Goal: Task Accomplishment & Management: Manage account settings

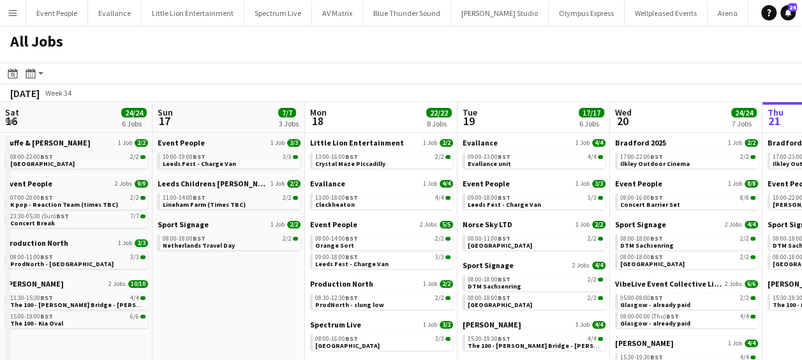
scroll to position [0, 498]
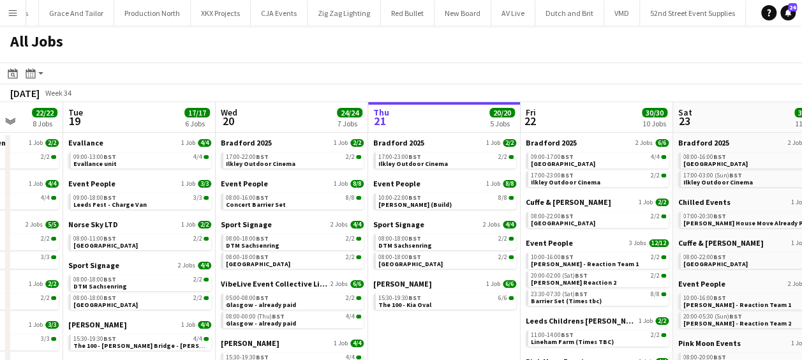
drag, startPoint x: 334, startPoint y: 202, endPoint x: 235, endPoint y: 199, distance: 99.6
click at [233, 200] on app-calendar-viewport "Sat 16 24/24 6 Jobs Sun 17 7/7 3 Jobs Mon 18 22/22 8 Jobs Tue 19 17/17 6 Jobs W…" at bounding box center [401, 308] width 802 height 413
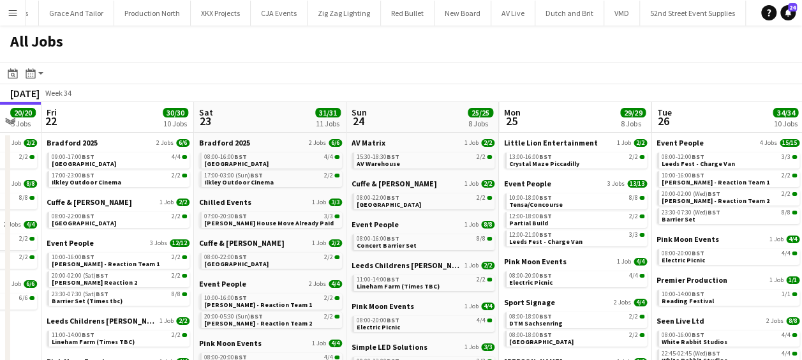
drag, startPoint x: 366, startPoint y: 195, endPoint x: 308, endPoint y: 195, distance: 58.7
click at [308, 195] on app-calendar-viewport "Mon 18 22/22 8 Jobs Tue 19 17/17 6 Jobs Wed 20 24/24 7 Jobs Thu 21 20/20 5 Jobs…" at bounding box center [401, 308] width 802 height 413
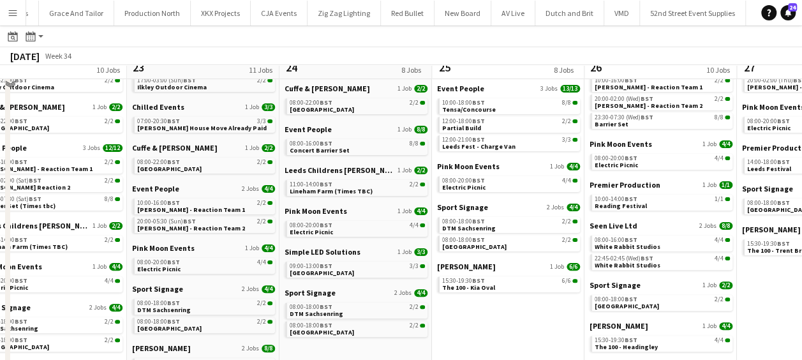
scroll to position [0, 0]
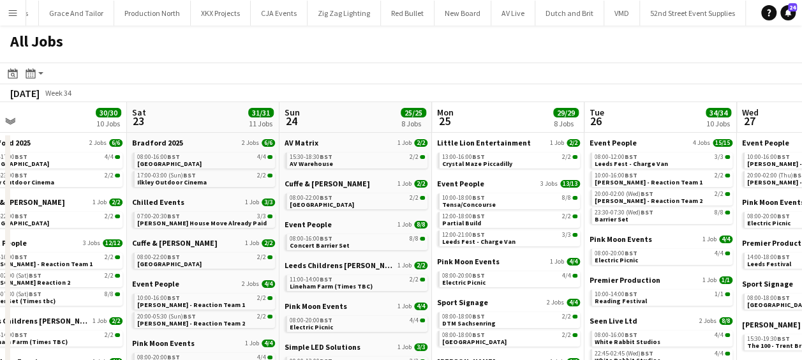
click at [506, 62] on div "All Jobs" at bounding box center [401, 44] width 802 height 37
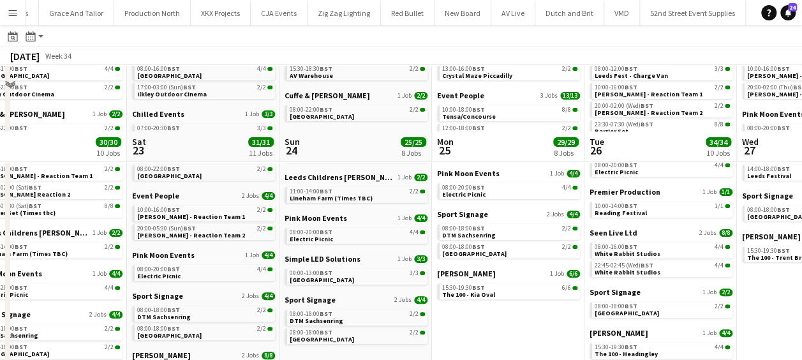
scroll to position [154, 0]
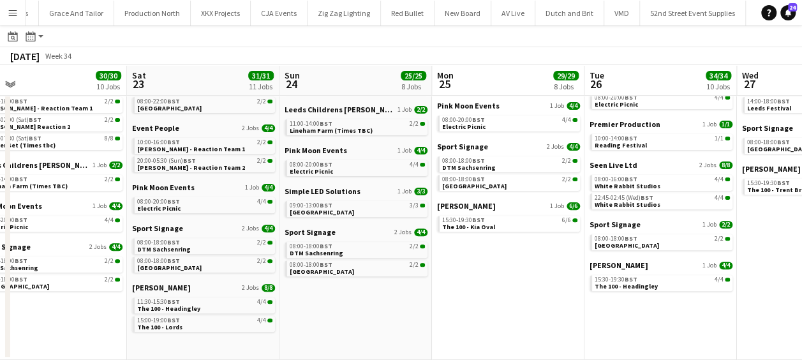
click at [491, 281] on app-date-cell "Little Lion Entertainment 1 Job [DATE] 13:00-16:00 BST 2/2 Crystal Maze Piccadi…" at bounding box center [508, 168] width 152 height 383
click at [89, 237] on app-all-jobs "All Jobs Date picker [DATE] [DATE] [DATE] M [DATE] T [DATE] W [DATE] T [DATE] F…" at bounding box center [401, 115] width 802 height 489
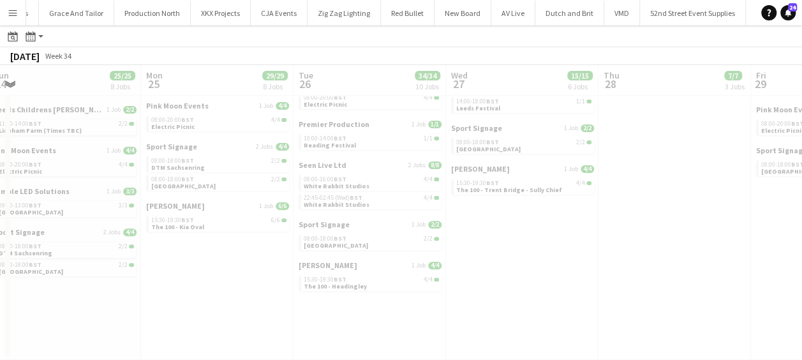
drag, startPoint x: 277, startPoint y: 232, endPoint x: 205, endPoint y: 232, distance: 71.5
click at [218, 232] on div at bounding box center [401, 152] width 802 height 489
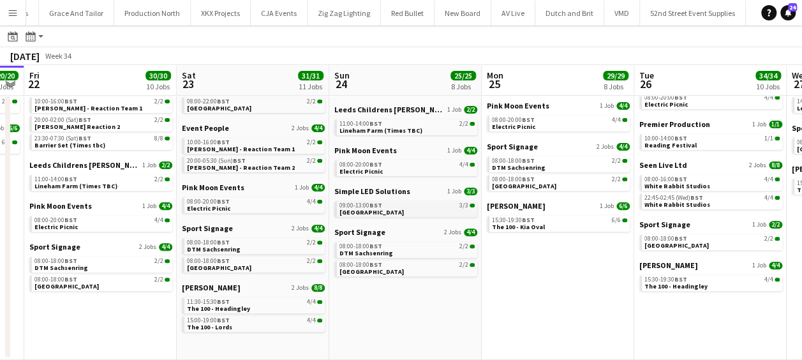
drag, startPoint x: 170, startPoint y: 191, endPoint x: 375, endPoint y: 202, distance: 204.4
click at [509, 193] on app-calendar-viewport "Wed 20 24/24 7 Jobs Thu 21 20/20 5 Jobs Fri 22 30/30 10 Jobs Sat 23 31/31 11 Jo…" at bounding box center [401, 134] width 802 height 452
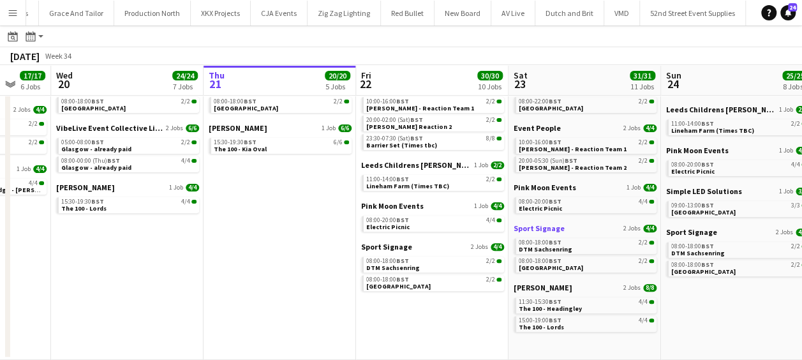
drag, startPoint x: 493, startPoint y: 226, endPoint x: 754, endPoint y: 232, distance: 261.6
click at [774, 228] on app-calendar-viewport "Sun 17 7/7 3 Jobs Mon 18 22/22 8 Jobs Tue 19 17/17 6 Jobs Wed 20 24/24 7 Jobs T…" at bounding box center [401, 134] width 802 height 452
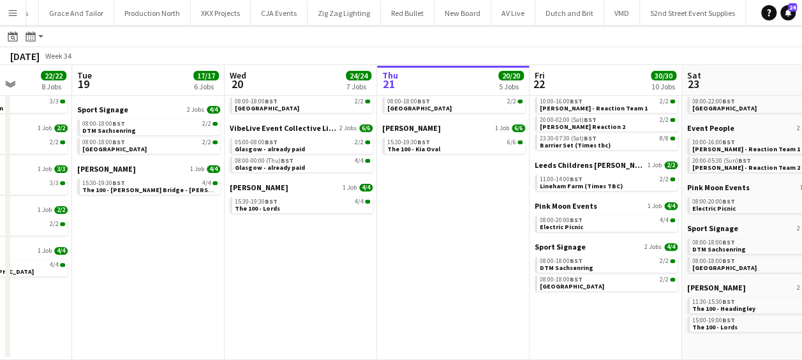
scroll to position [0, 324]
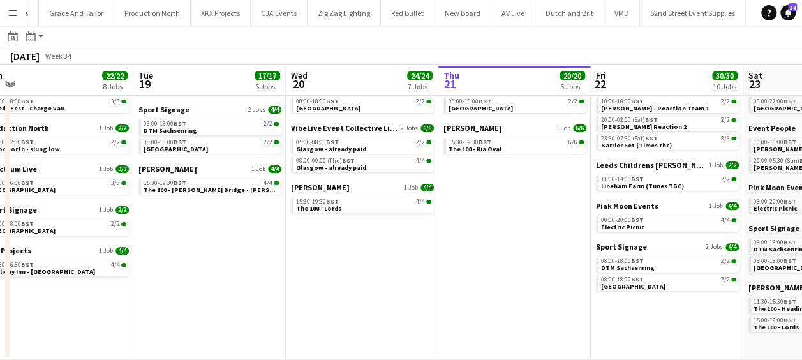
drag, startPoint x: 485, startPoint y: 238, endPoint x: 546, endPoint y: 237, distance: 61.3
click at [546, 237] on app-calendar-viewport "Sat 16 24/24 6 Jobs Sun 17 7/7 3 Jobs Mon 18 22/22 8 Jobs Tue 19 17/17 6 Jobs W…" at bounding box center [401, 134] width 802 height 452
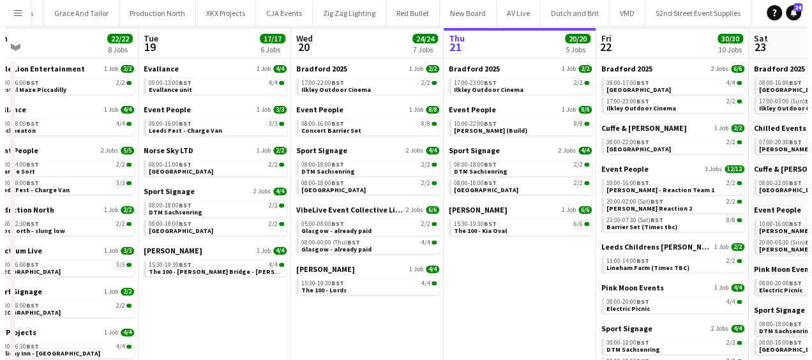
scroll to position [0, 0]
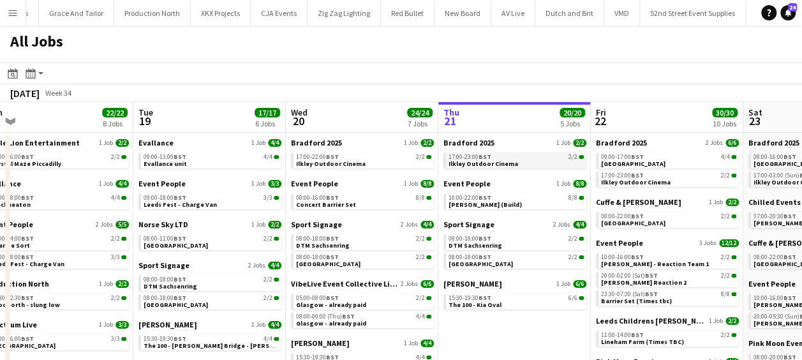
click at [487, 163] on span "Ilkley Outdoor Cinema" at bounding box center [484, 164] width 70 height 8
click at [9, 15] on app-icon "Menu" at bounding box center [13, 13] width 10 height 10
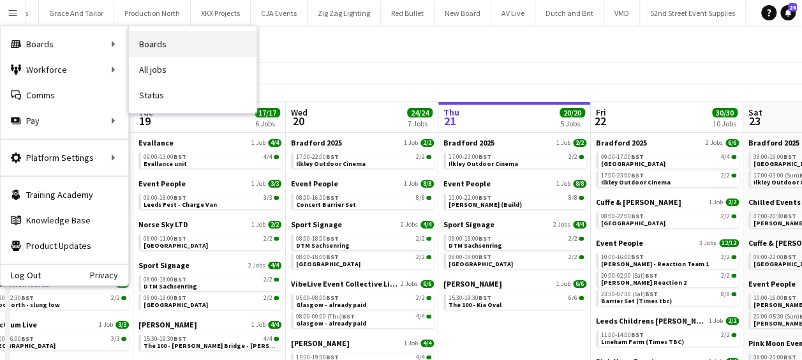
click at [170, 45] on link "Boards" at bounding box center [193, 44] width 128 height 26
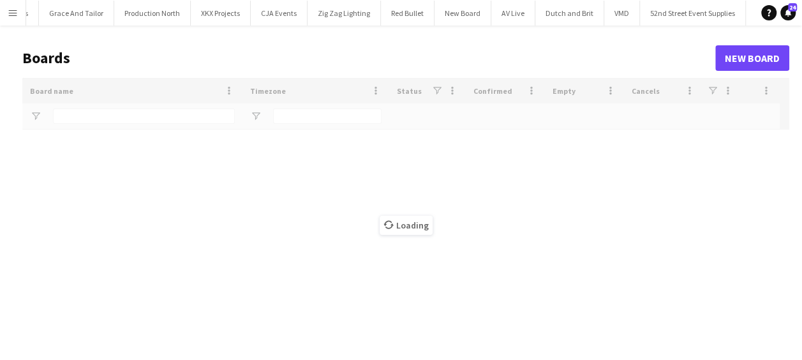
type input "*****"
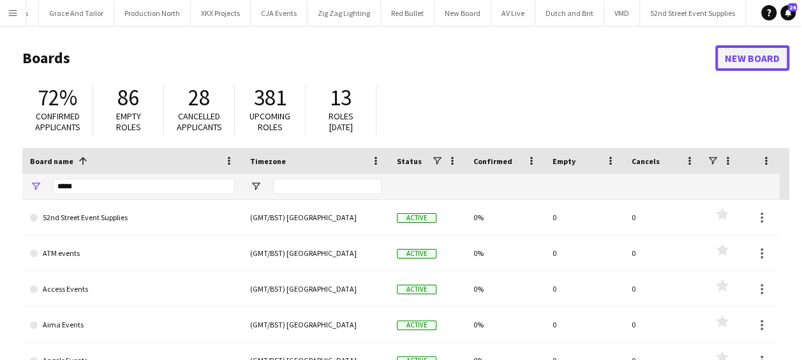
click at [757, 57] on link "New Board" at bounding box center [752, 58] width 74 height 26
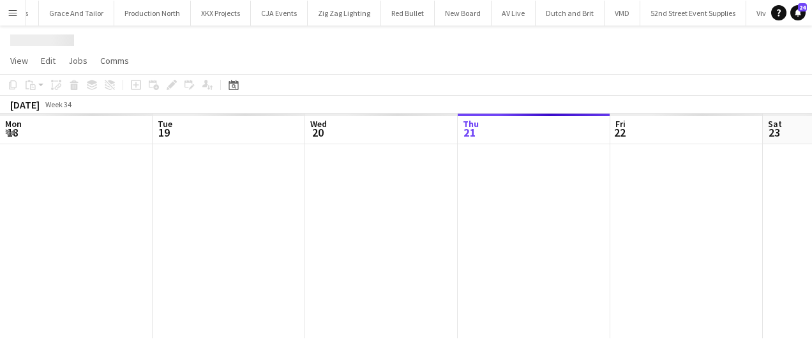
scroll to position [0, 305]
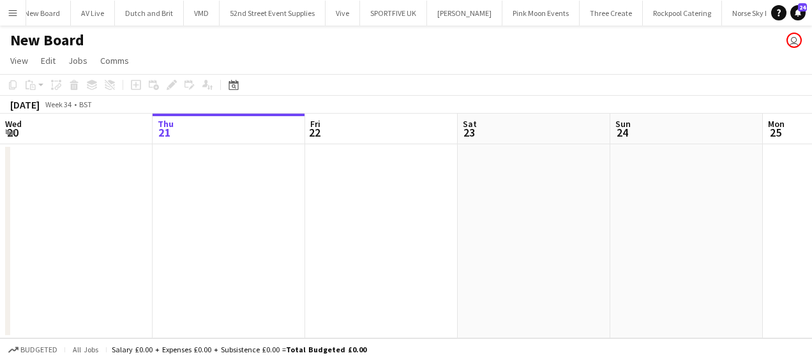
click at [71, 36] on h1 "New Board" at bounding box center [47, 40] width 74 height 19
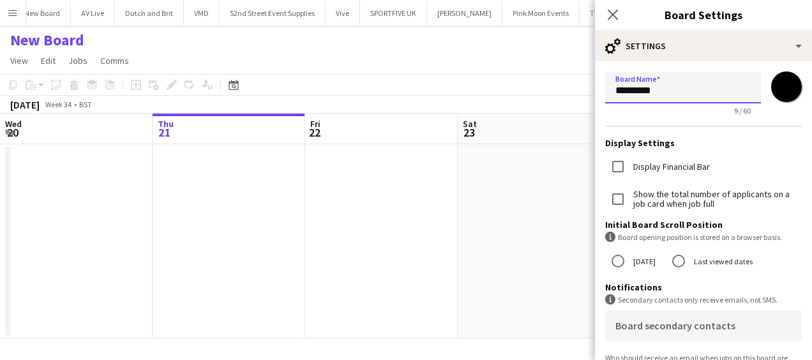
drag, startPoint x: 692, startPoint y: 88, endPoint x: 542, endPoint y: 110, distance: 151.5
click at [545, 111] on body "Menu Boards Boards Boards All jobs Status Workforce Workforce My Workforce Recr…" at bounding box center [406, 180] width 812 height 360
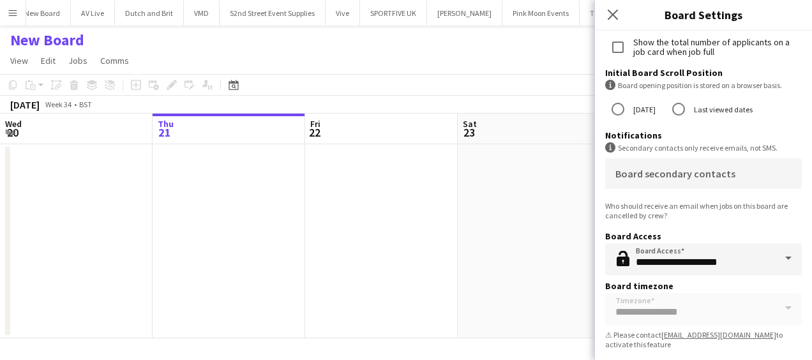
scroll to position [157, 0]
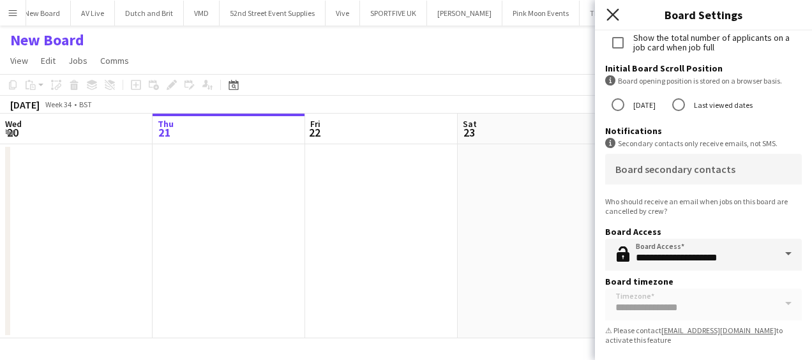
type input "**********"
click at [607, 15] on icon "Close pop-in" at bounding box center [612, 14] width 12 height 12
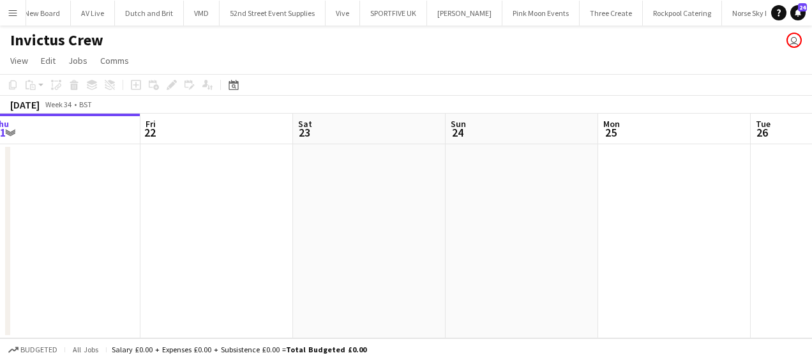
drag, startPoint x: 311, startPoint y: 209, endPoint x: 111, endPoint y: 211, distance: 199.7
click at [111, 211] on app-calendar-viewport "Mon 18 Tue 19 Wed 20 Thu 21 Fri 22 Sat 23 Sun 24 Mon 25 Tue 26 Wed 27 Thu 28" at bounding box center [406, 226] width 812 height 225
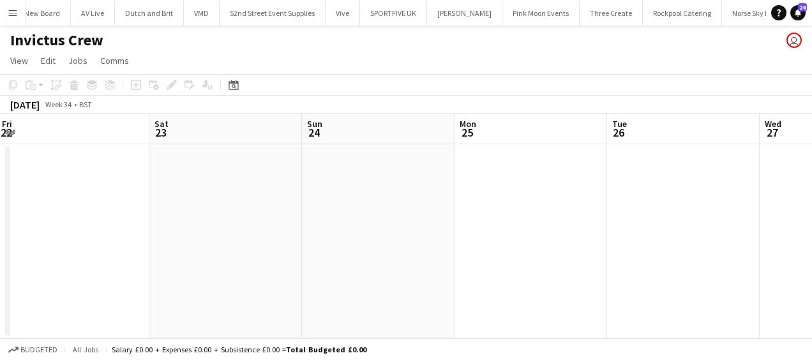
click at [241, 216] on app-calendar-viewport "Mon 18 Tue 19 Wed 20 Thu 21 Fri 22 Sat 23 Sun 24 Mon 25 Tue 26 Wed 27 Thu 28" at bounding box center [406, 226] width 812 height 225
drag, startPoint x: 392, startPoint y: 207, endPoint x: 340, endPoint y: 205, distance: 51.7
click at [311, 207] on app-calendar-viewport "Mon 18 Tue 19 Wed 20 Thu 21 Fri 22 Sat 23 Sun 24 Mon 25 Tue 26 Wed 27 Thu 28" at bounding box center [406, 226] width 812 height 225
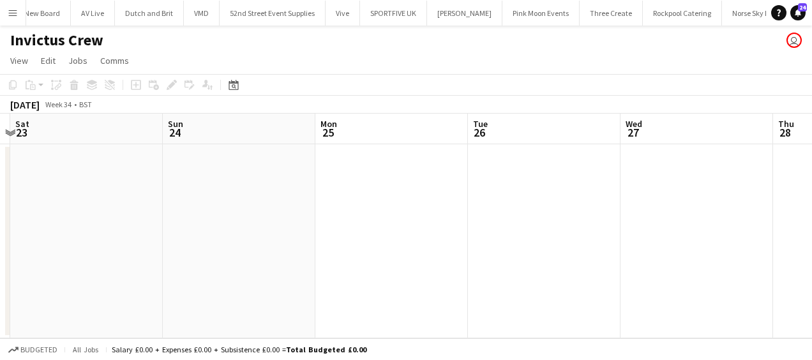
click at [382, 200] on app-date-cell at bounding box center [391, 241] width 152 height 194
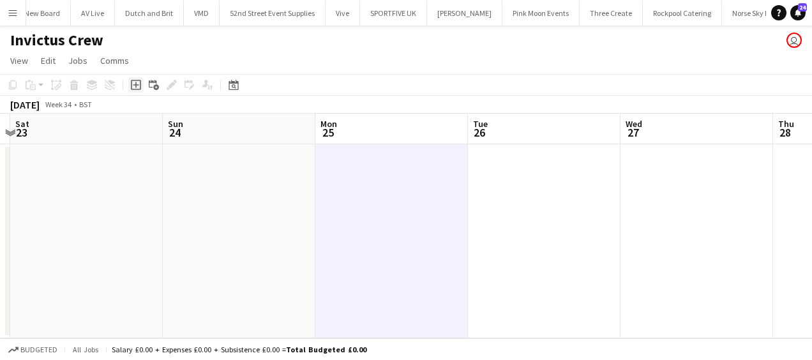
click at [131, 83] on icon at bounding box center [136, 85] width 10 height 10
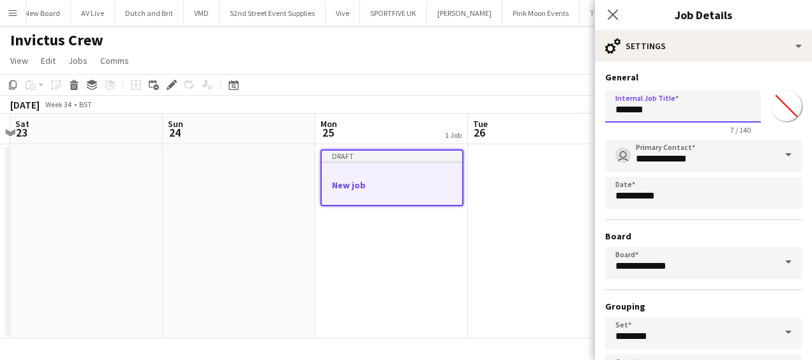
drag, startPoint x: 665, startPoint y: 120, endPoint x: 525, endPoint y: 122, distance: 139.7
click at [525, 122] on body "Menu Boards Boards Boards All jobs Status Workforce Workforce My Workforce Recr…" at bounding box center [406, 180] width 812 height 360
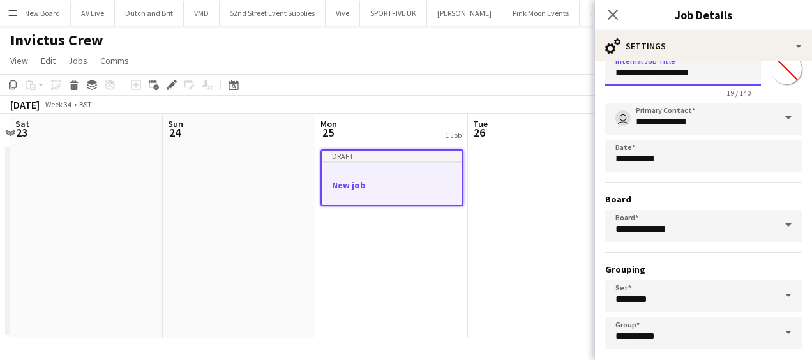
scroll to position [98, 0]
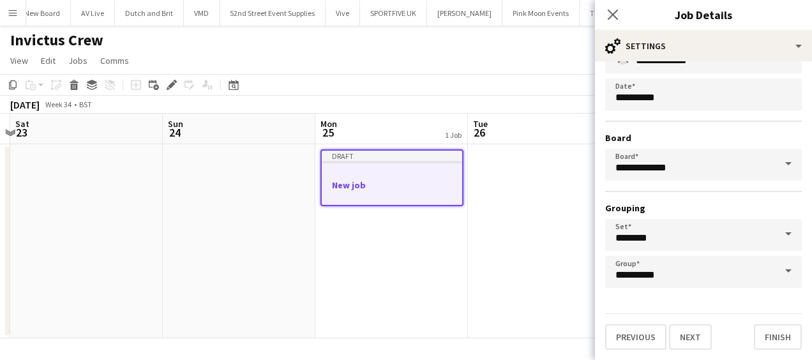
type input "**********"
click at [696, 316] on div "Previous Next Finish" at bounding box center [703, 331] width 197 height 36
drag, startPoint x: 694, startPoint y: 321, endPoint x: 690, endPoint y: 334, distance: 14.1
click at [690, 334] on button "Next" at bounding box center [690, 337] width 43 height 26
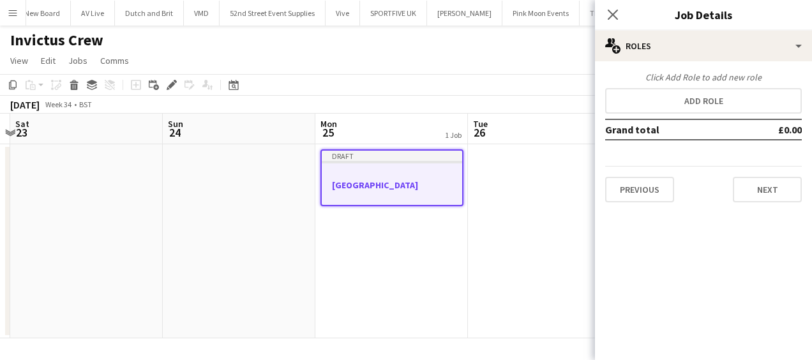
scroll to position [0, 0]
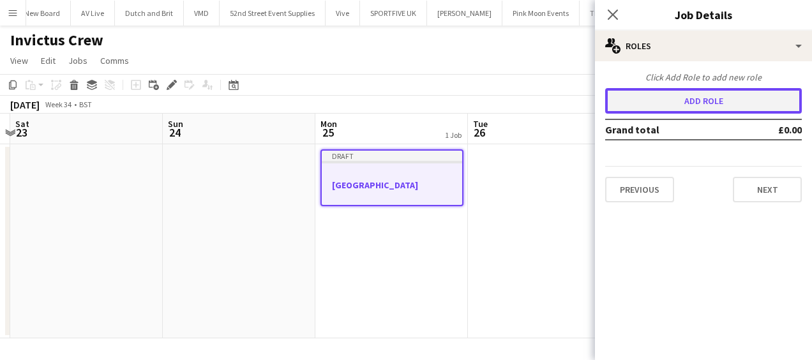
click at [678, 92] on button "Add role" at bounding box center [703, 101] width 197 height 26
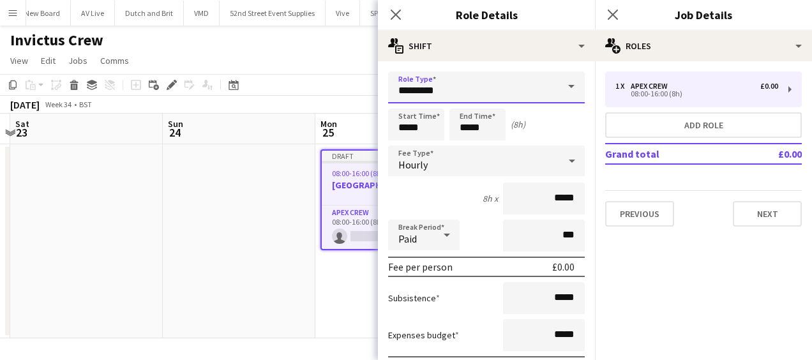
drag, startPoint x: 457, startPoint y: 89, endPoint x: 319, endPoint y: 93, distance: 137.8
click at [320, 93] on body "Menu Boards Boards Boards All jobs Status Workforce Workforce My Workforce Recr…" at bounding box center [406, 180] width 812 height 360
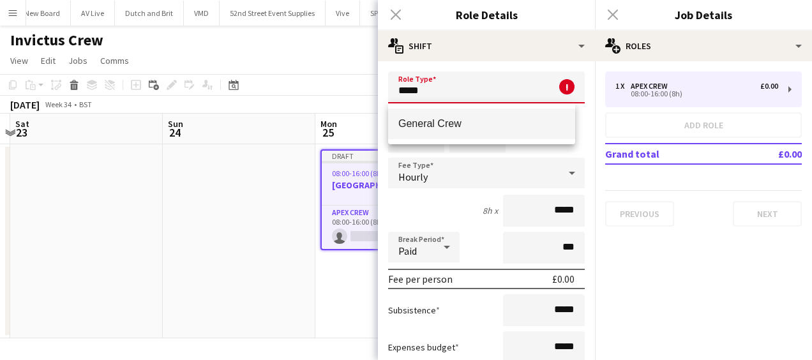
click at [424, 119] on span "General Crew" at bounding box center [481, 123] width 167 height 12
type input "**********"
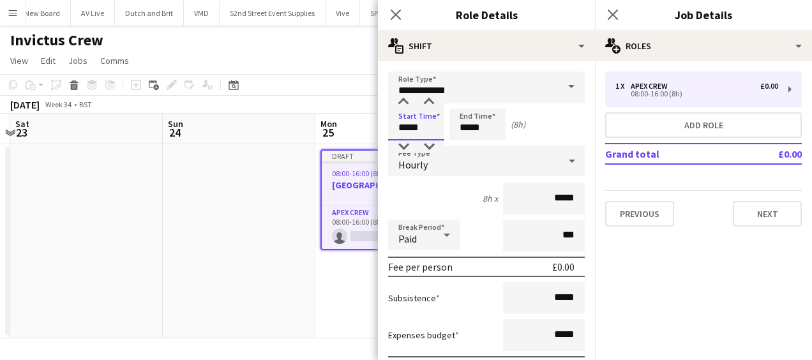
click at [398, 121] on input "*****" at bounding box center [416, 124] width 56 height 32
click at [404, 101] on div at bounding box center [403, 102] width 26 height 13
type input "*****"
click at [404, 101] on div at bounding box center [403, 102] width 26 height 13
click at [459, 121] on input "*****" at bounding box center [477, 124] width 56 height 32
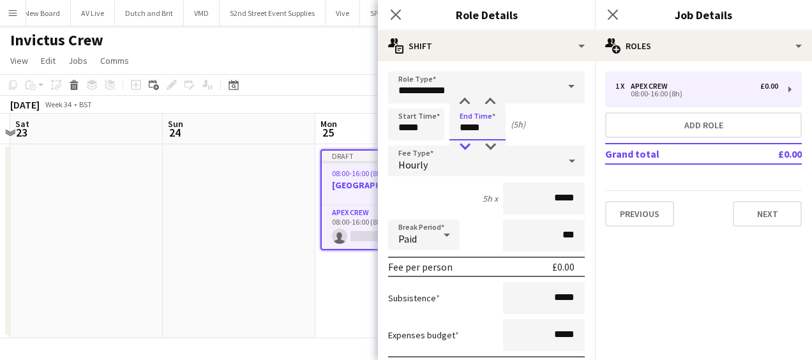
click at [467, 140] on div at bounding box center [465, 146] width 26 height 13
type input "*****"
click at [467, 140] on div at bounding box center [465, 146] width 26 height 13
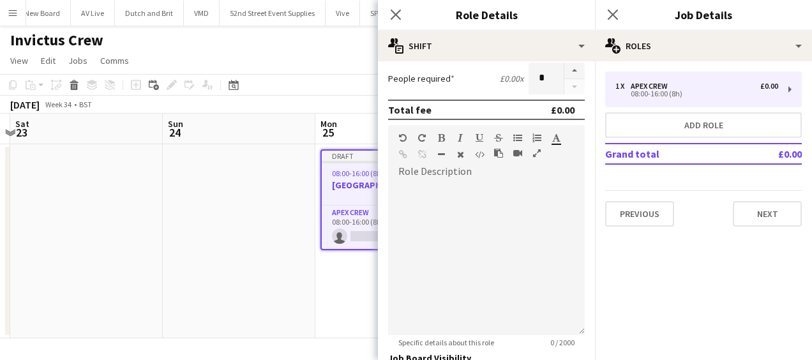
scroll to position [438, 0]
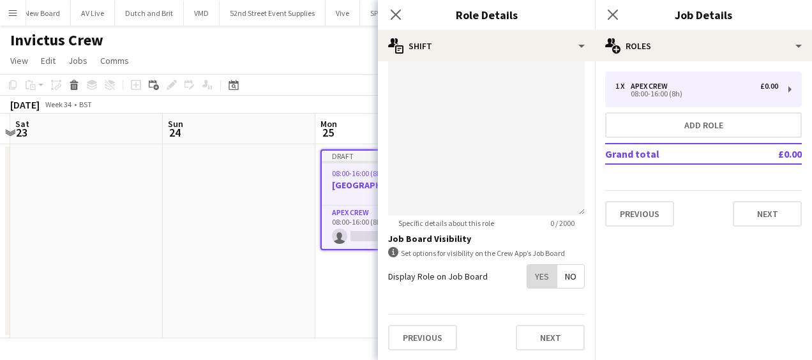
click at [542, 274] on span "Yes" at bounding box center [541, 276] width 29 height 23
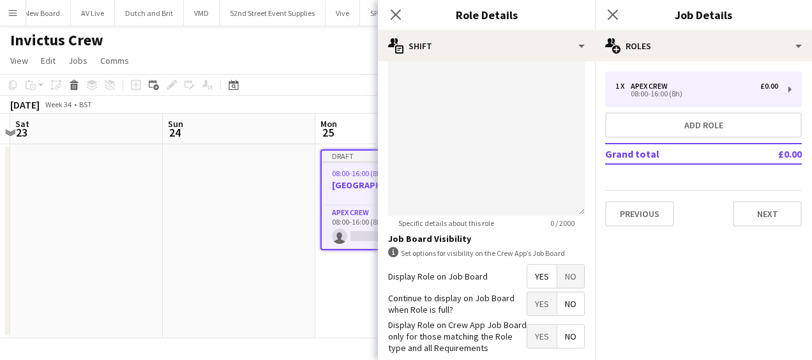
click at [532, 301] on span "Yes" at bounding box center [541, 303] width 29 height 23
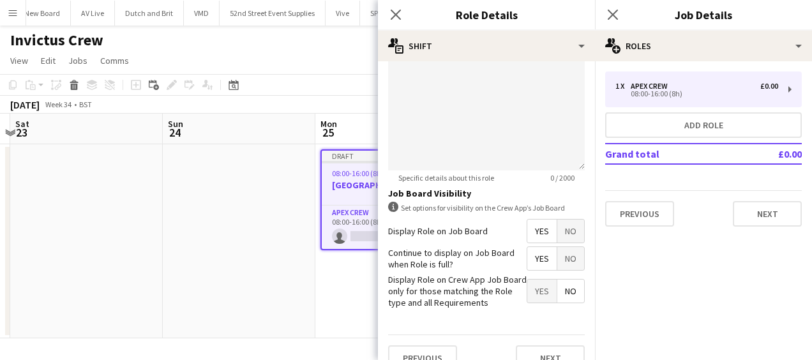
scroll to position [503, 0]
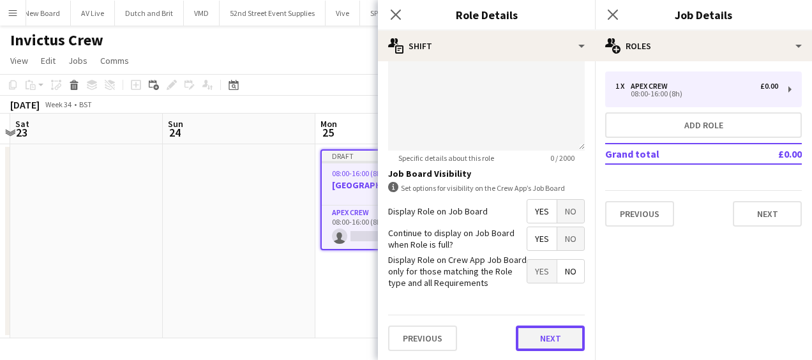
click at [549, 329] on button "Next" at bounding box center [550, 338] width 69 height 26
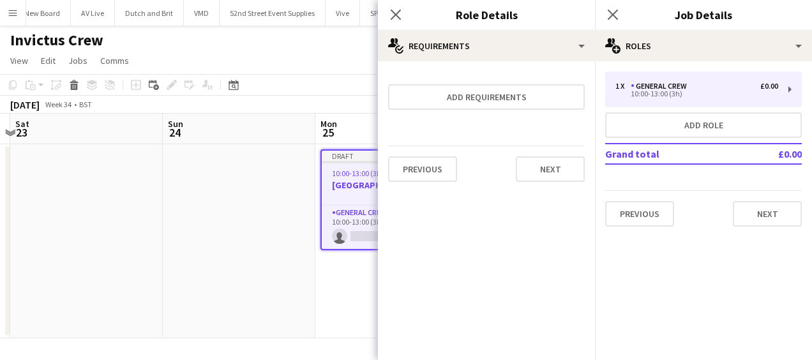
scroll to position [0, 0]
click at [775, 207] on button "Next" at bounding box center [766, 214] width 69 height 26
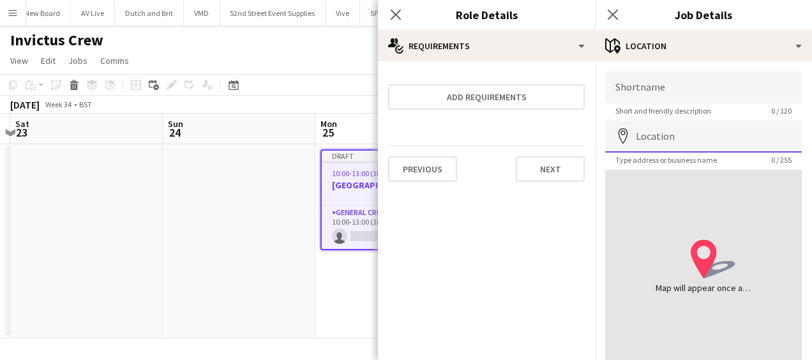
click at [693, 130] on input "Location" at bounding box center [703, 137] width 197 height 32
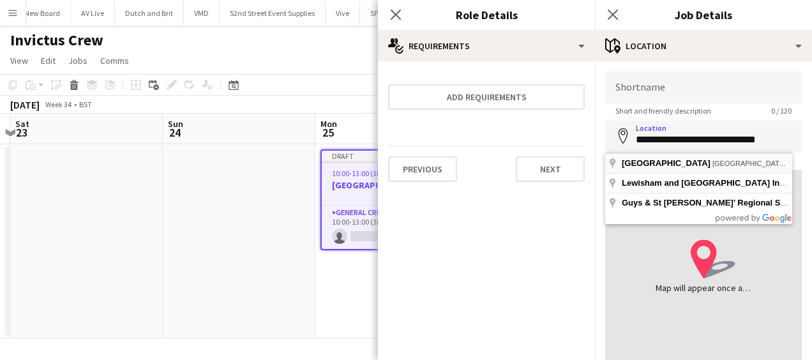
type input "**********"
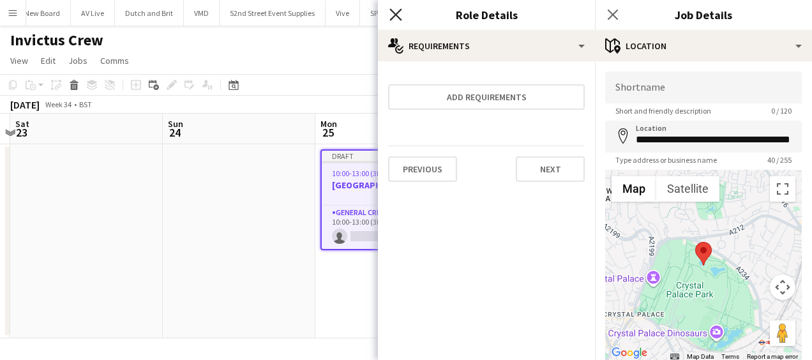
click at [397, 13] on icon at bounding box center [395, 14] width 12 height 12
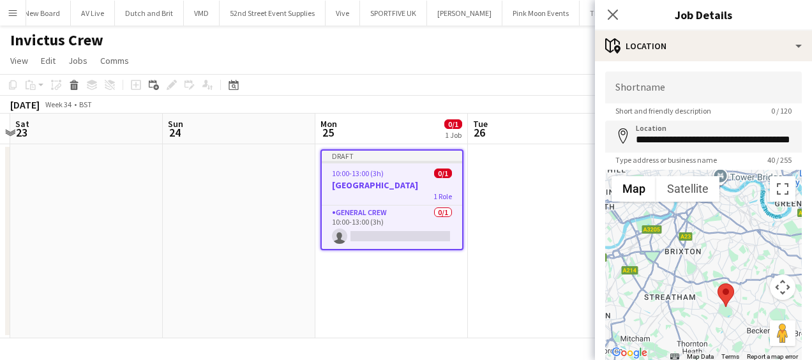
scroll to position [91, 0]
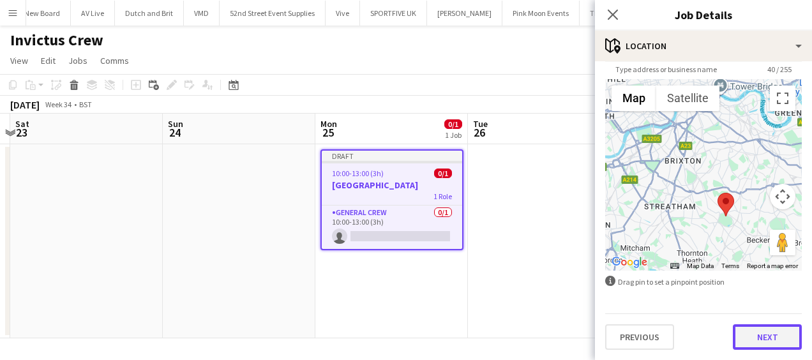
click at [754, 332] on button "Next" at bounding box center [766, 337] width 69 height 26
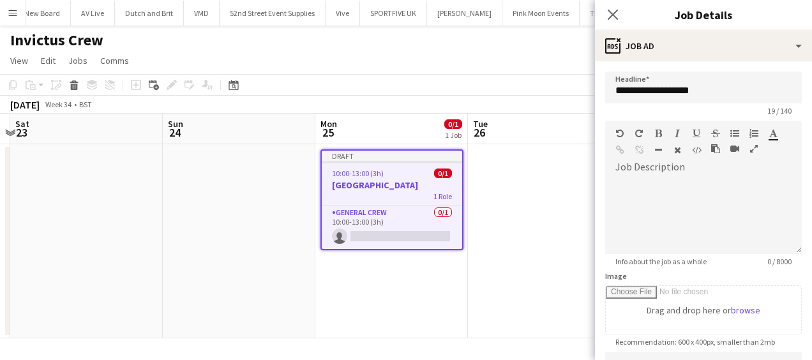
scroll to position [191, 0]
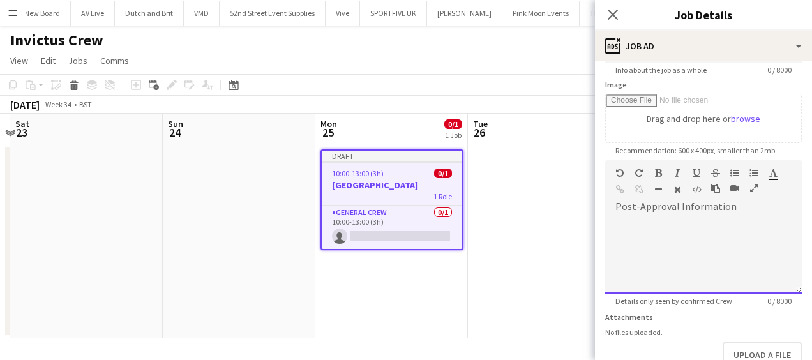
click at [660, 238] on div at bounding box center [703, 255] width 197 height 77
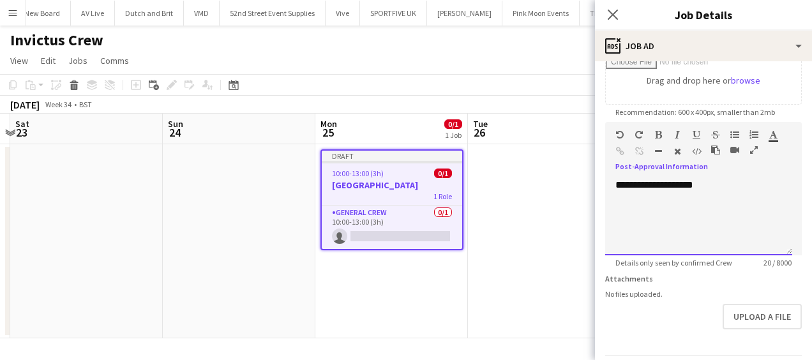
scroll to position [271, 0]
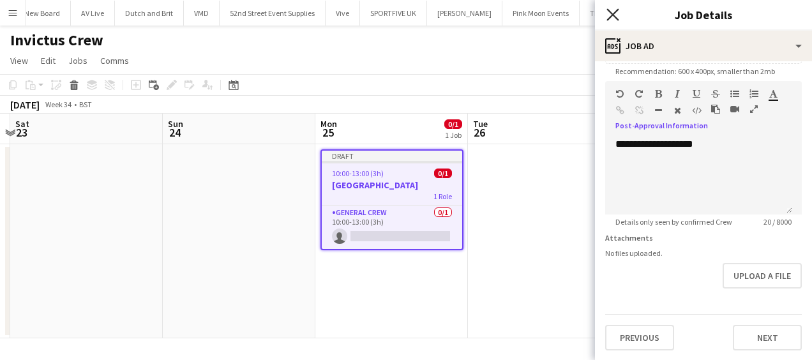
click at [611, 15] on icon at bounding box center [612, 14] width 12 height 12
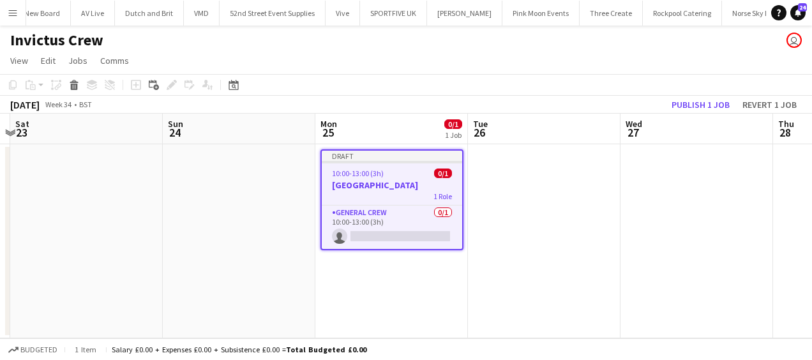
click at [547, 216] on app-date-cell at bounding box center [544, 241] width 152 height 194
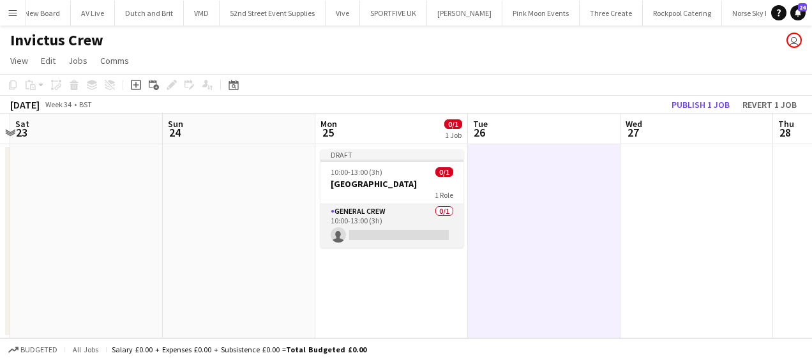
click at [377, 229] on app-card-role "General Crew 0/1 10:00-13:00 (3h) single-neutral-actions" at bounding box center [391, 225] width 143 height 43
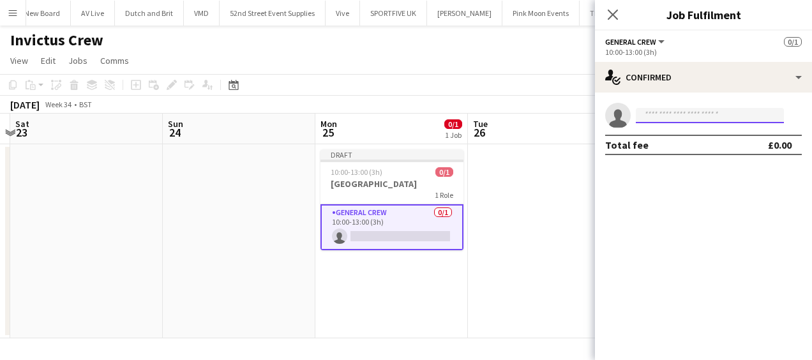
click at [648, 116] on input at bounding box center [709, 115] width 148 height 15
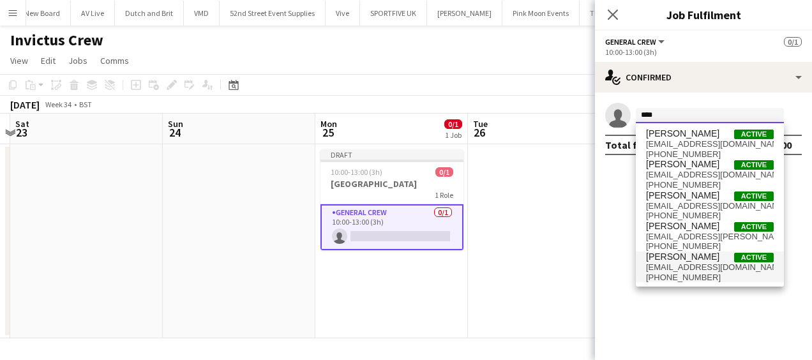
type input "***"
click at [685, 269] on span "[EMAIL_ADDRESS][DOMAIN_NAME]" at bounding box center [710, 267] width 128 height 10
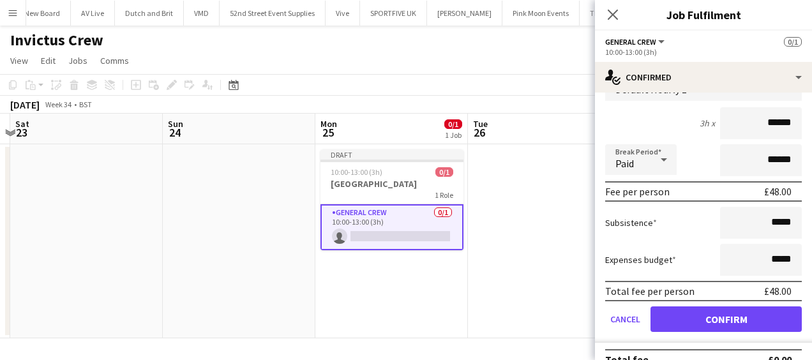
scroll to position [94, 0]
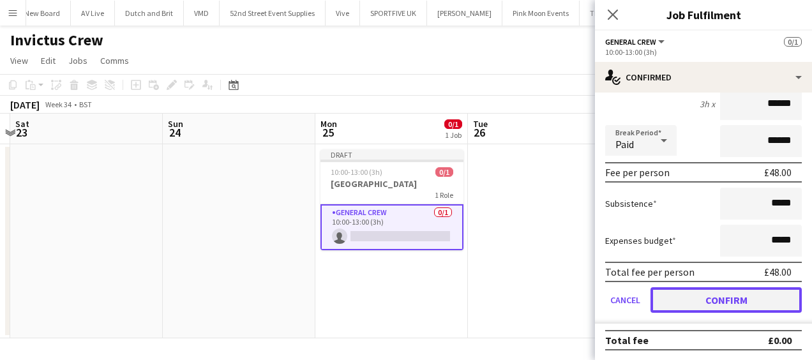
click at [741, 300] on button "Confirm" at bounding box center [725, 300] width 151 height 26
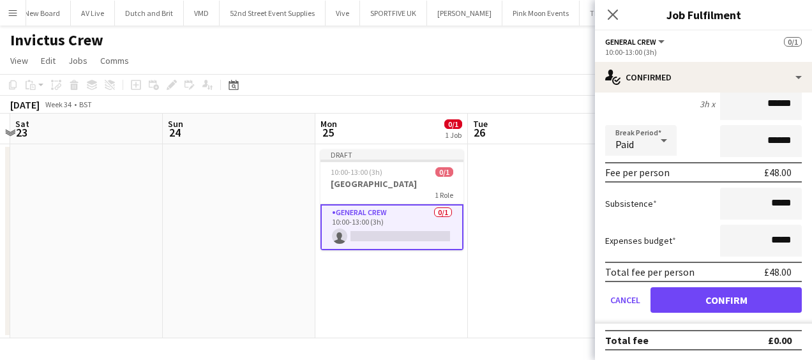
scroll to position [0, 0]
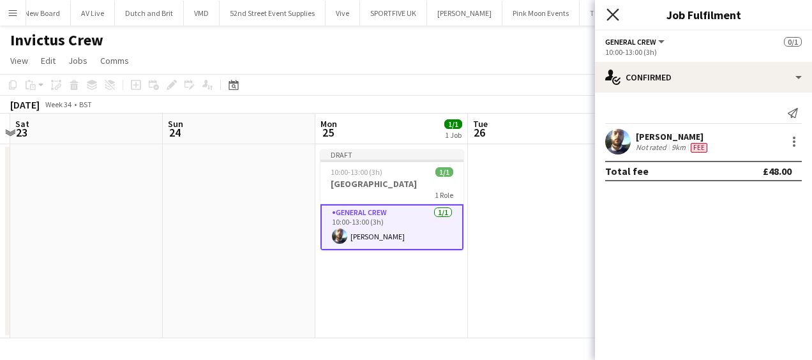
click at [612, 16] on icon "Close pop-in" at bounding box center [612, 14] width 12 height 12
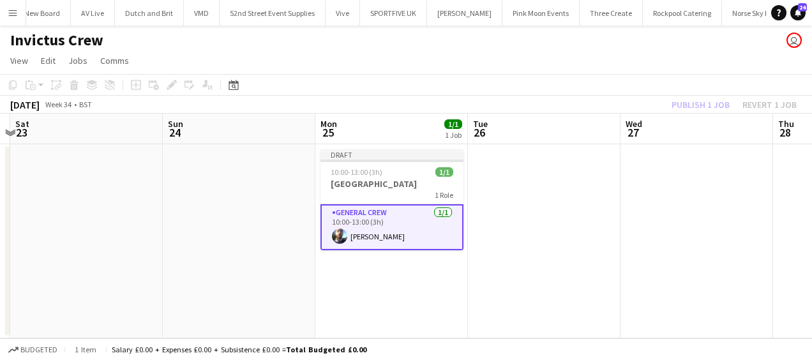
click at [653, 170] on app-date-cell at bounding box center [696, 241] width 152 height 194
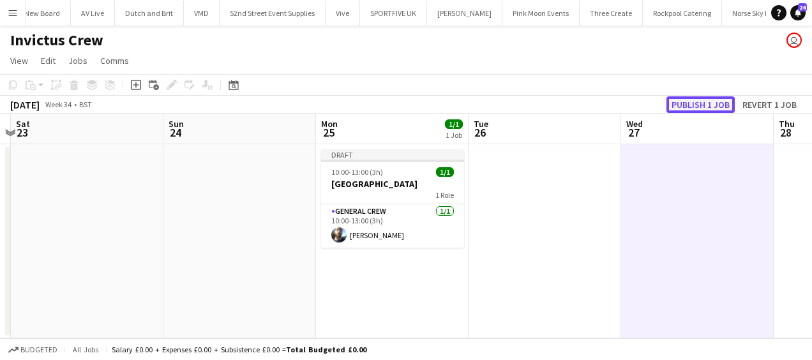
click at [694, 98] on button "Publish 1 job" at bounding box center [700, 104] width 68 height 17
